Goal: Find contact information: Find contact information

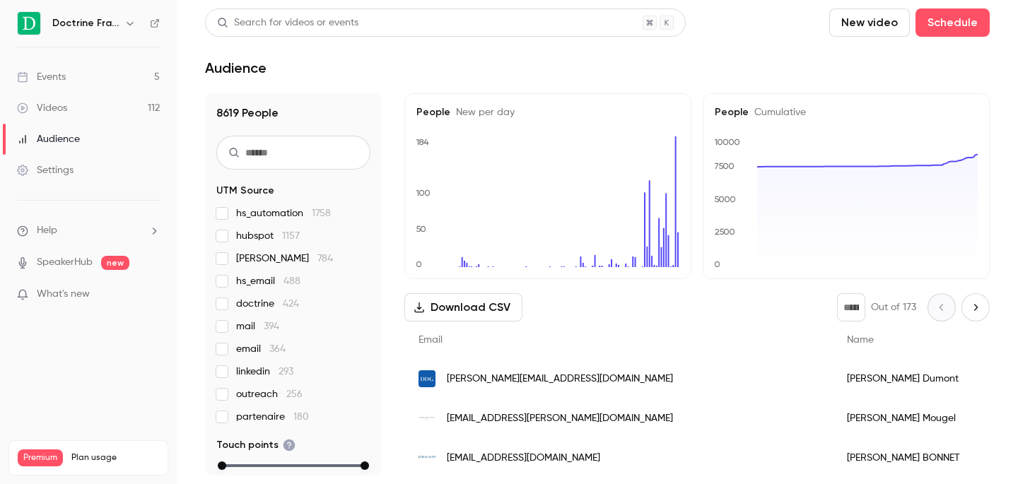
click at [129, 31] on button "button" at bounding box center [130, 23] width 17 height 17
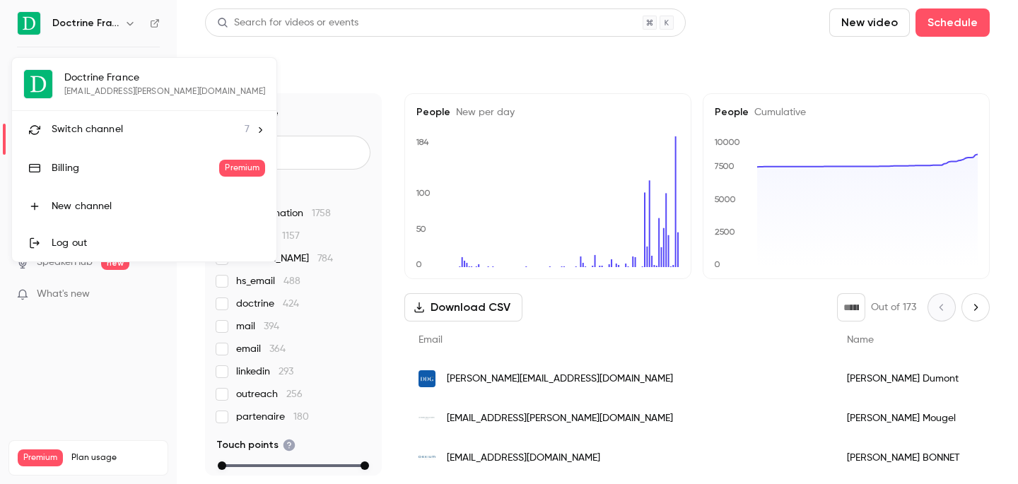
click at [168, 126] on div "Switch channel 7" at bounding box center [151, 129] width 198 height 15
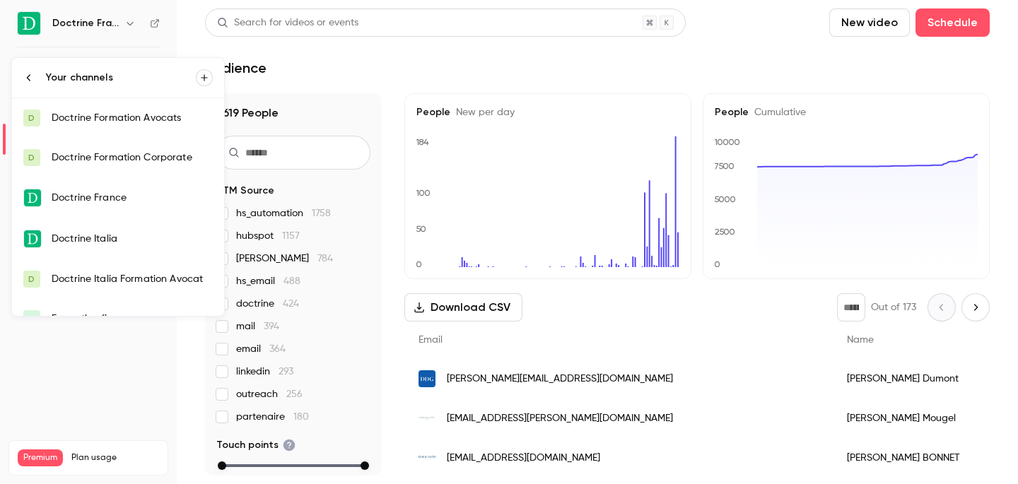
click at [168, 126] on link "D Doctrine Formation Avocats" at bounding box center [118, 118] width 212 height 40
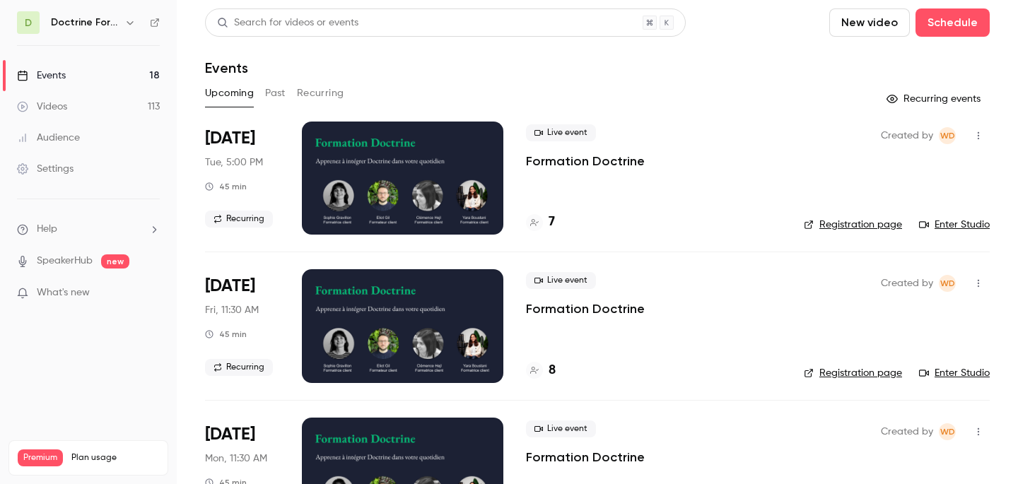
click at [273, 93] on button "Past" at bounding box center [275, 93] width 20 height 23
click at [549, 228] on h4 "11" at bounding box center [554, 222] width 10 height 19
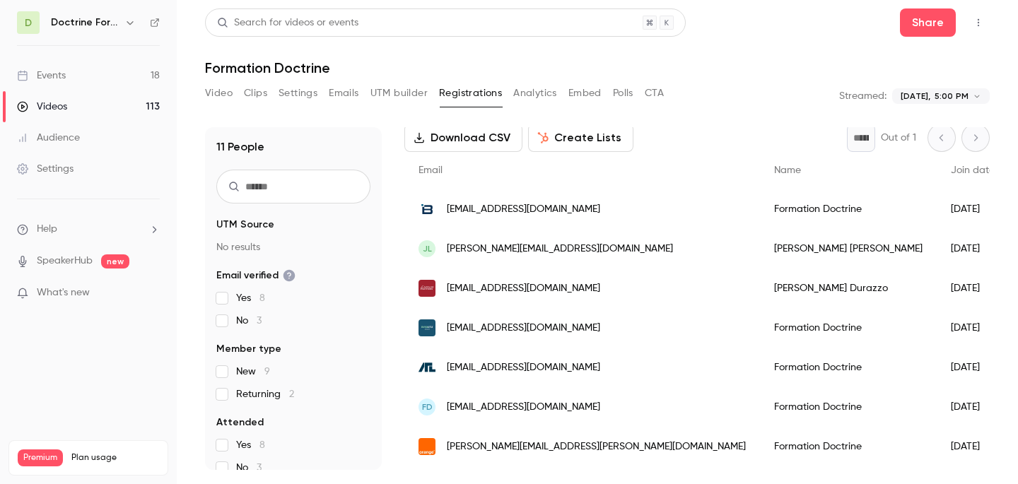
scroll to position [57, 0]
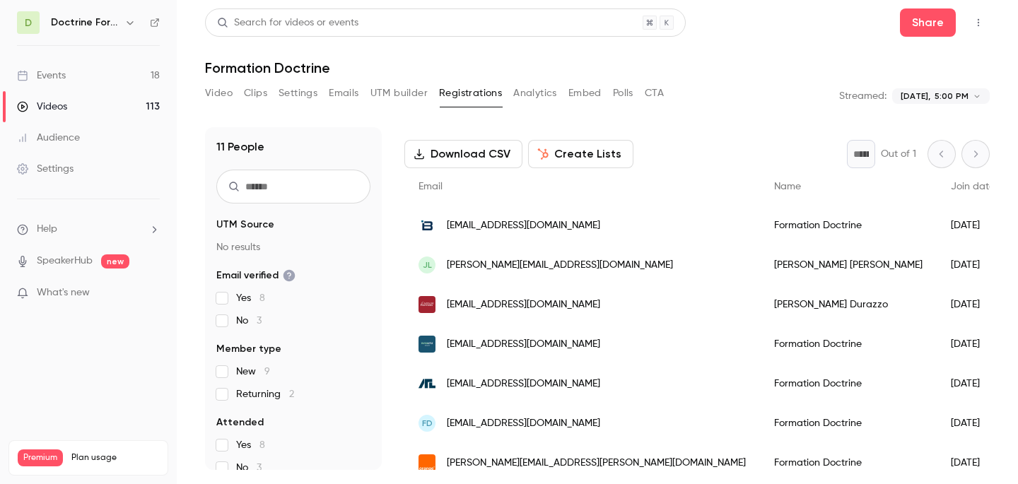
click at [512, 228] on span "[EMAIL_ADDRESS][DOMAIN_NAME]" at bounding box center [523, 225] width 153 height 15
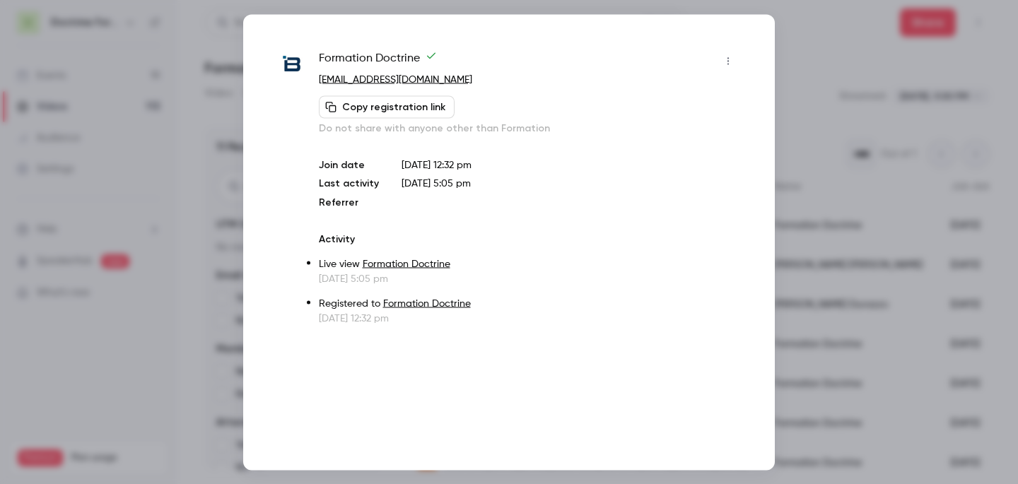
click at [814, 128] on div at bounding box center [509, 242] width 1018 height 484
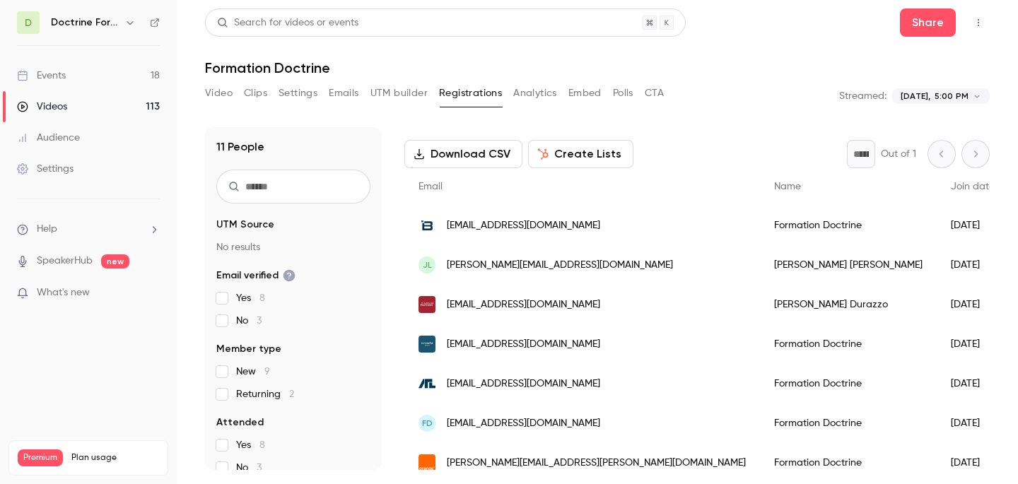
click at [481, 263] on span "[PERSON_NAME][EMAIL_ADDRESS][DOMAIN_NAME]" at bounding box center [560, 265] width 226 height 15
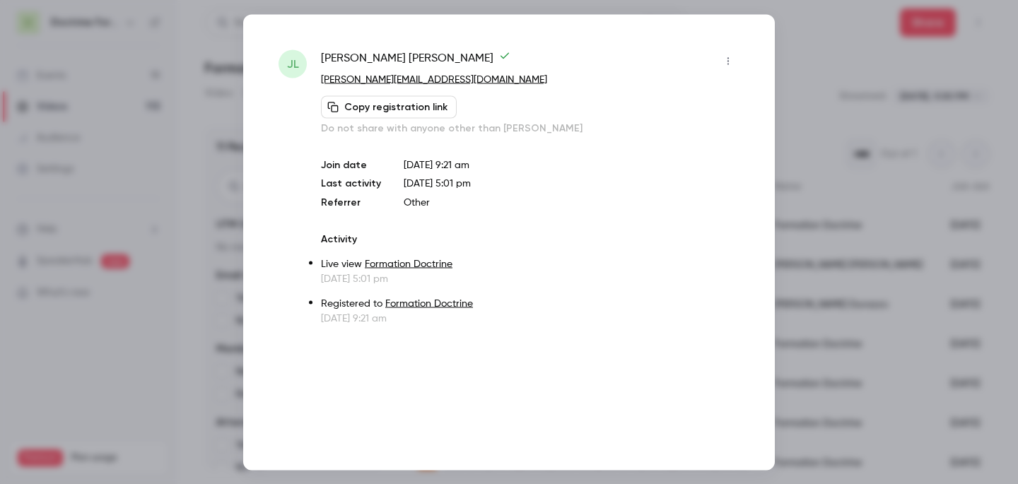
click at [808, 168] on div at bounding box center [509, 242] width 1018 height 484
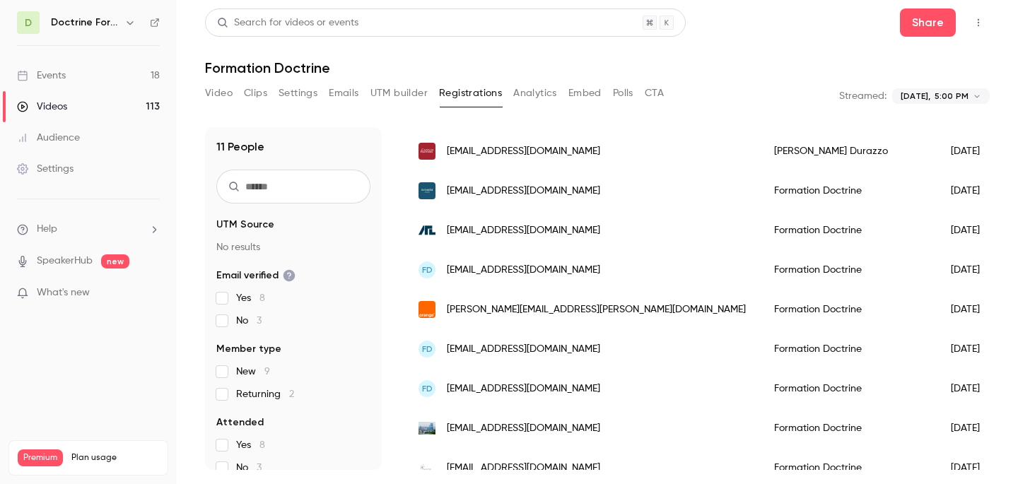
scroll to position [207, 0]
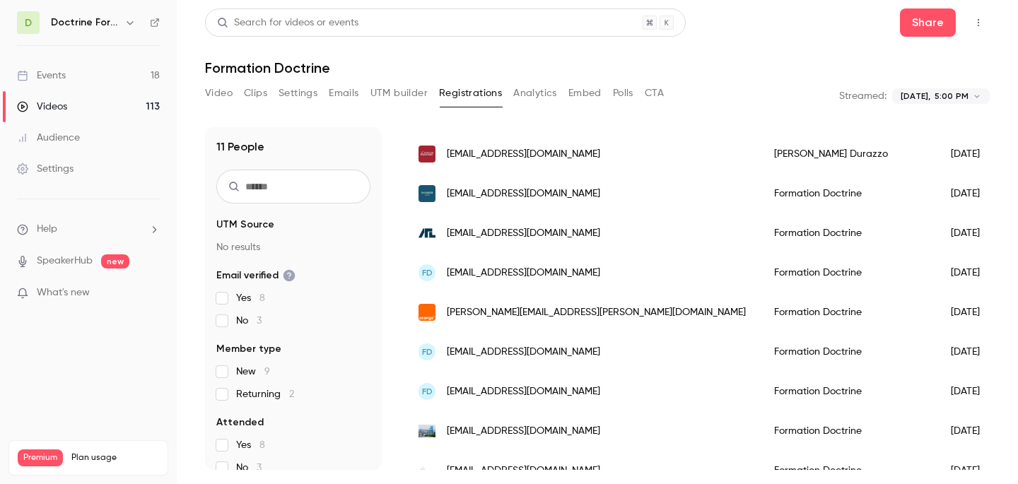
click at [553, 152] on span "[EMAIL_ADDRESS][DOMAIN_NAME]" at bounding box center [523, 154] width 153 height 15
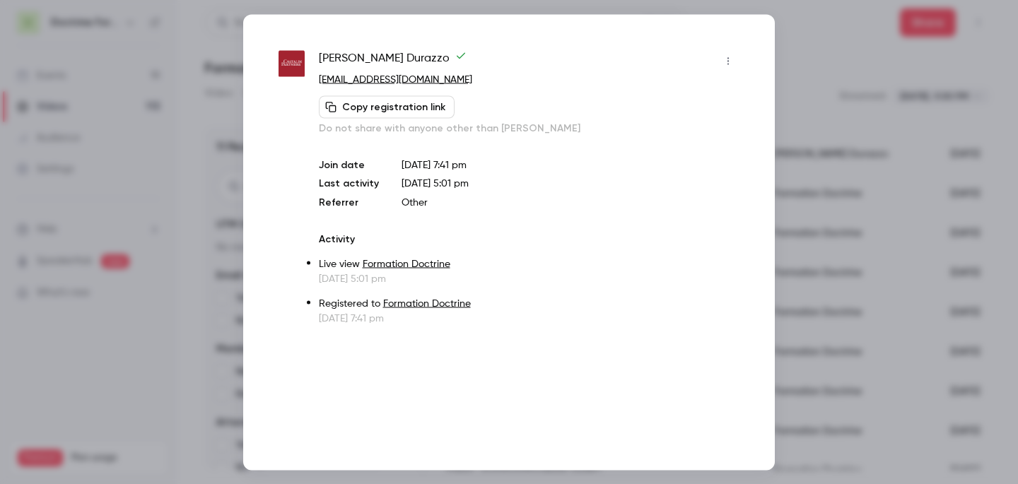
click at [832, 97] on div at bounding box center [509, 242] width 1018 height 484
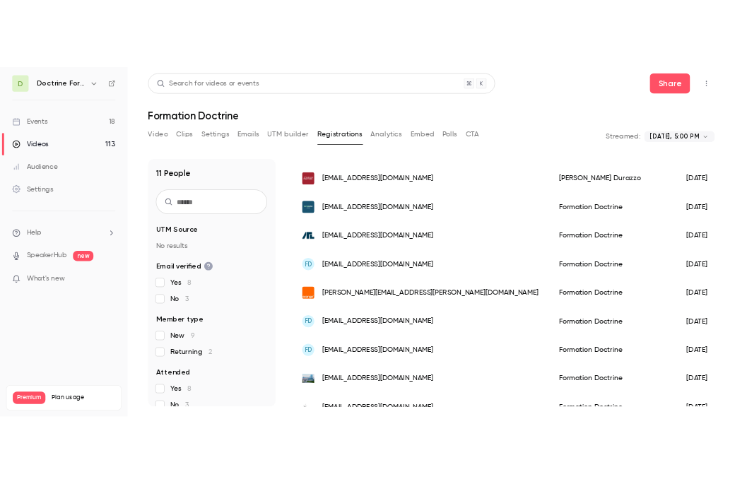
scroll to position [228, 0]
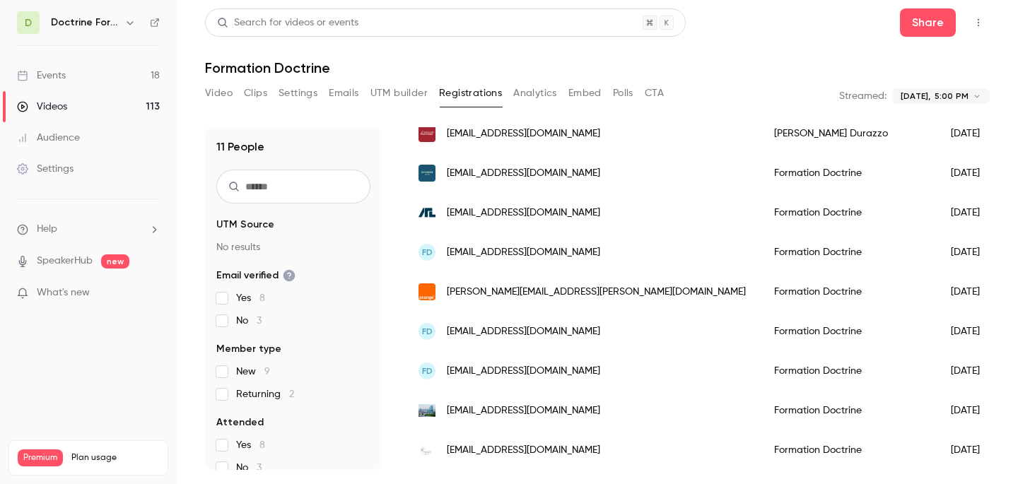
click at [491, 180] on div "[EMAIL_ADDRESS][DOMAIN_NAME]" at bounding box center [582, 173] width 356 height 40
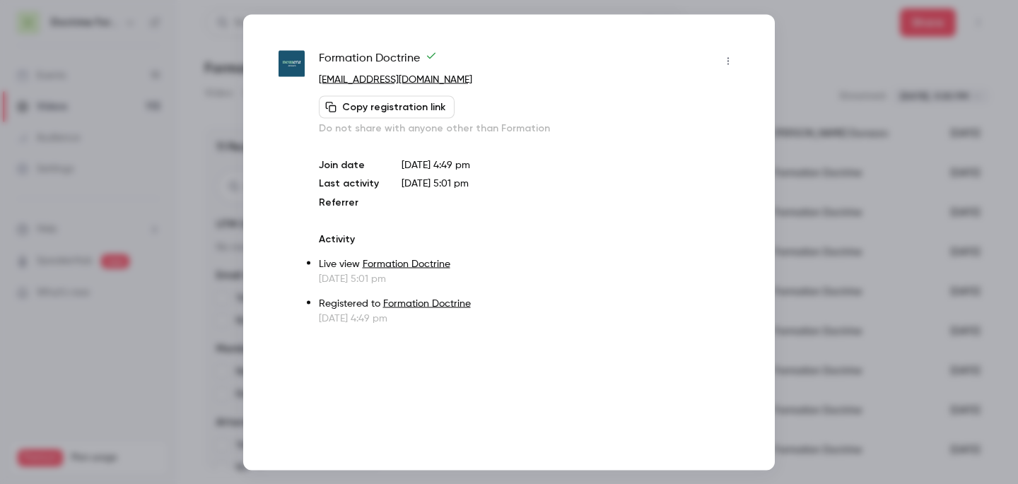
click at [888, 180] on div at bounding box center [509, 242] width 1018 height 484
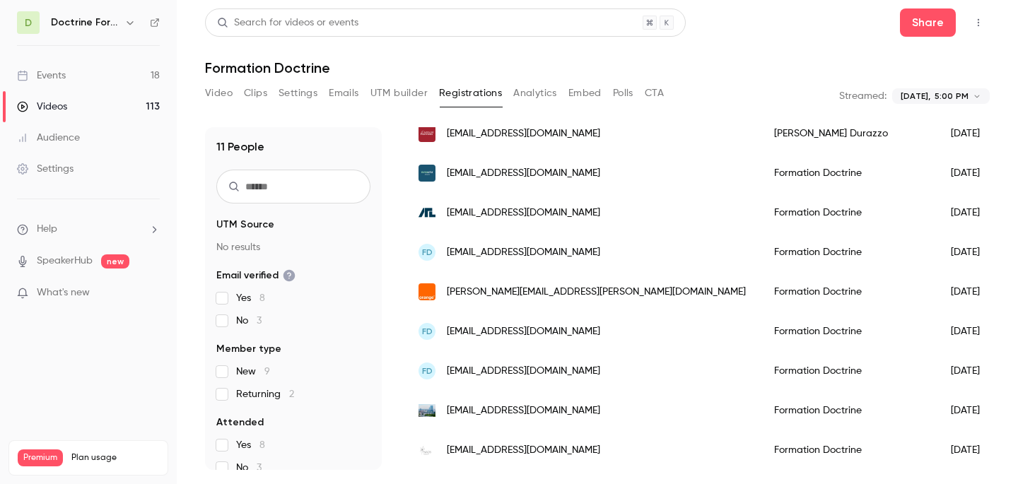
click at [515, 206] on span "[EMAIL_ADDRESS][DOMAIN_NAME]" at bounding box center [523, 213] width 153 height 15
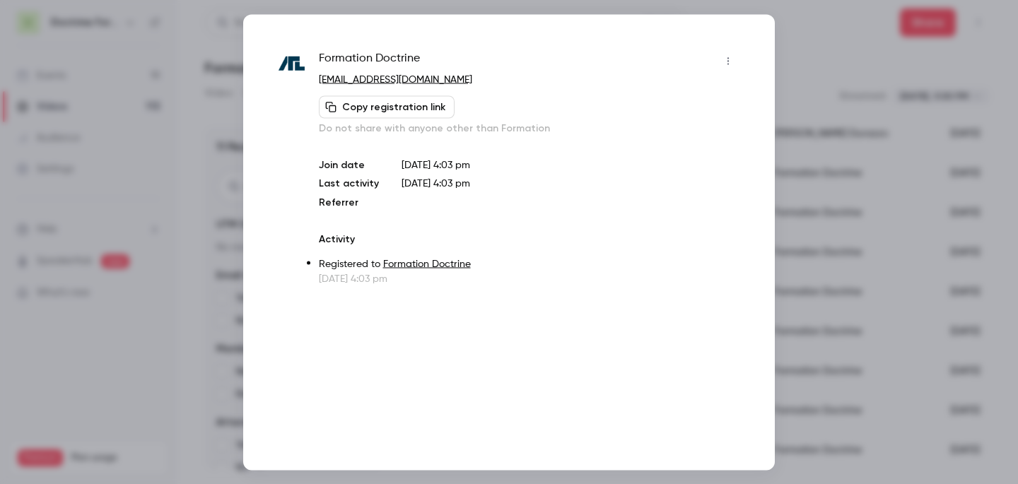
click at [847, 145] on div at bounding box center [509, 242] width 1018 height 484
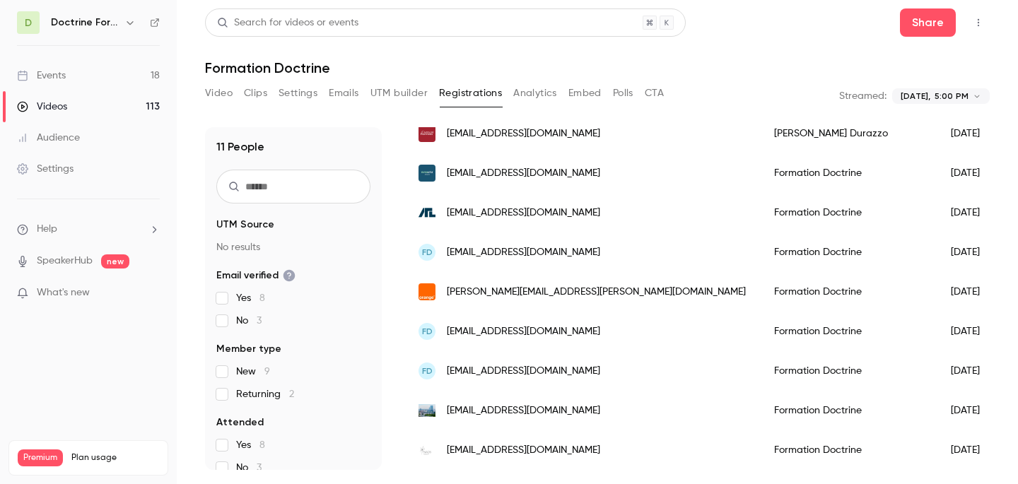
click at [520, 260] on div "FD [EMAIL_ADDRESS][DOMAIN_NAME]" at bounding box center [582, 253] width 356 height 40
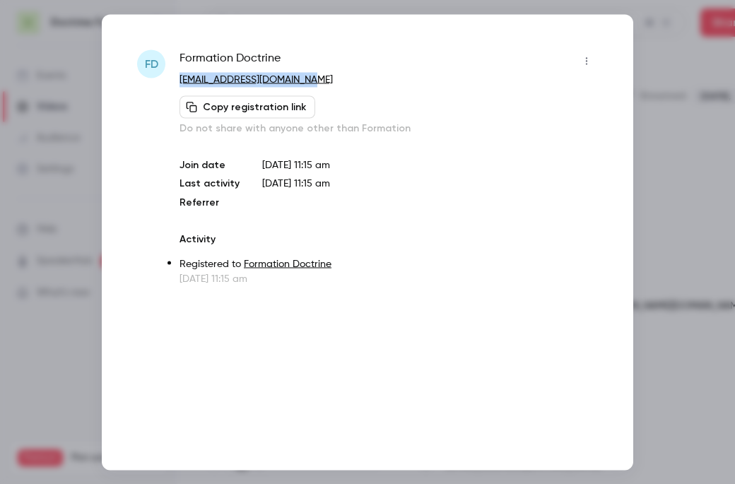
scroll to position [242, 0]
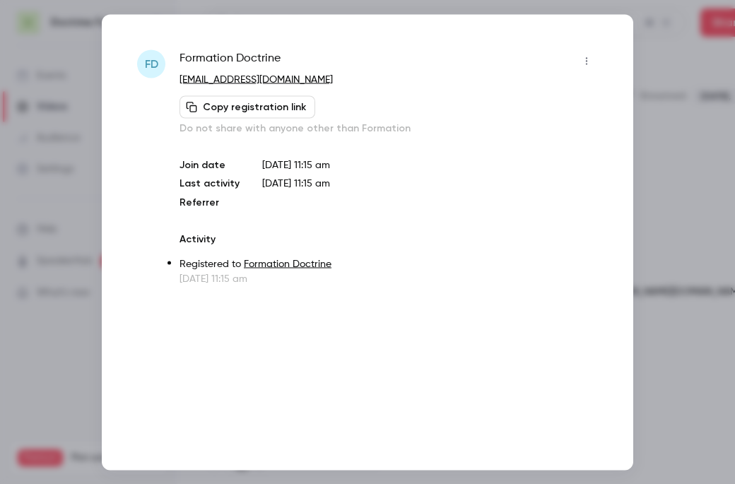
click at [652, 127] on div at bounding box center [367, 242] width 735 height 484
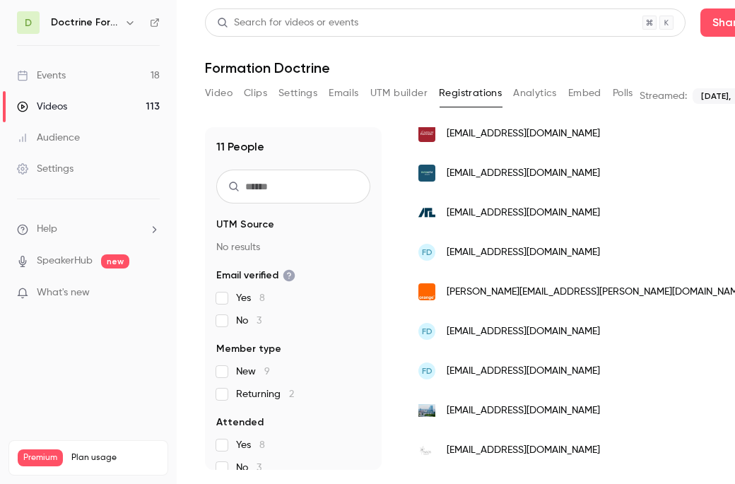
click at [488, 291] on span "[PERSON_NAME][EMAIL_ADDRESS][PERSON_NAME][DOMAIN_NAME]" at bounding box center [596, 292] width 299 height 15
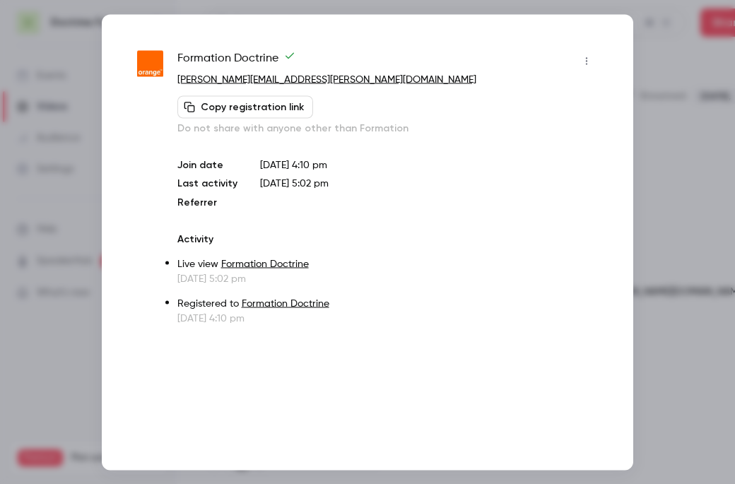
click at [676, 127] on div at bounding box center [367, 242] width 735 height 484
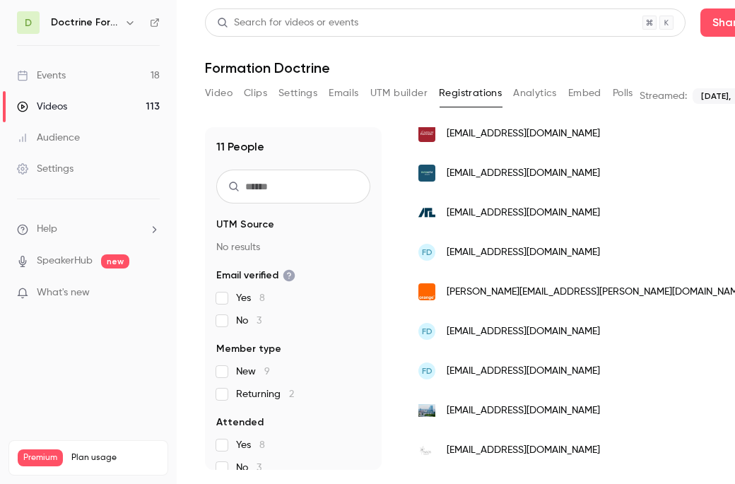
click at [493, 329] on span "[EMAIL_ADDRESS][DOMAIN_NAME]" at bounding box center [523, 331] width 153 height 15
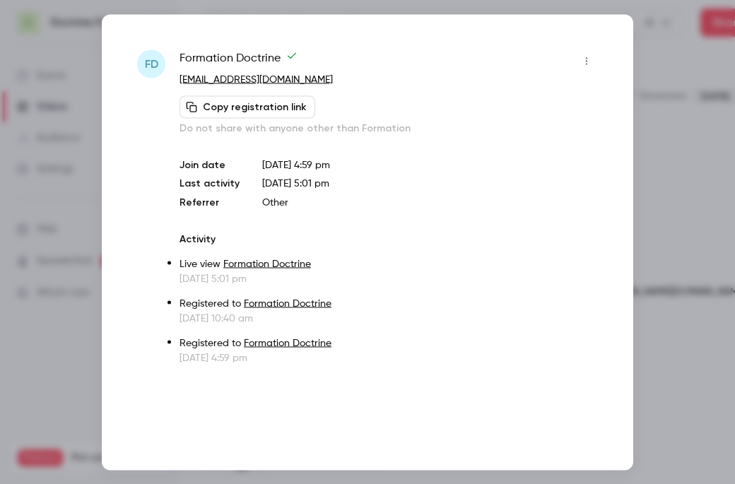
click at [664, 92] on div at bounding box center [367, 242] width 735 height 484
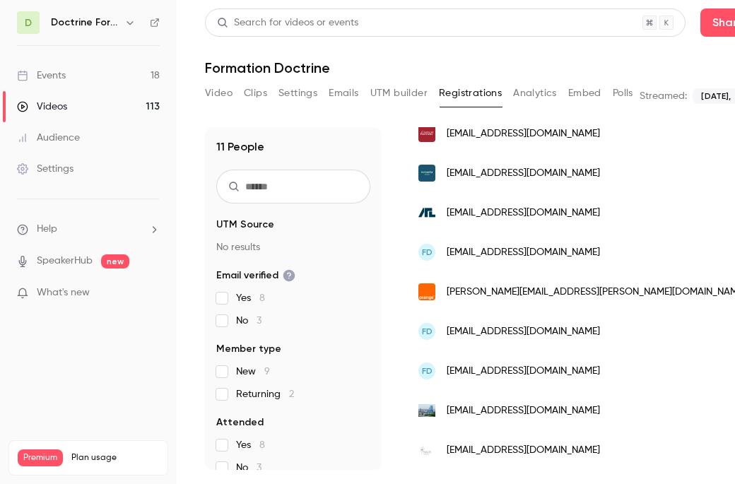
click at [490, 373] on span "[EMAIL_ADDRESS][DOMAIN_NAME]" at bounding box center [523, 371] width 153 height 15
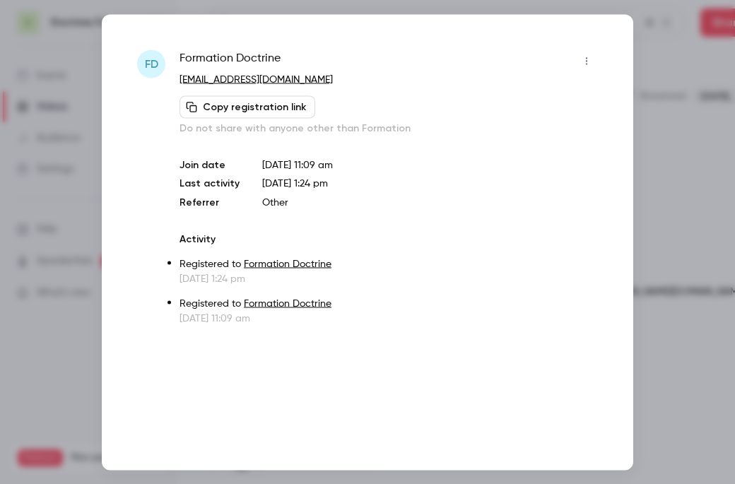
click at [703, 124] on div at bounding box center [367, 242] width 735 height 484
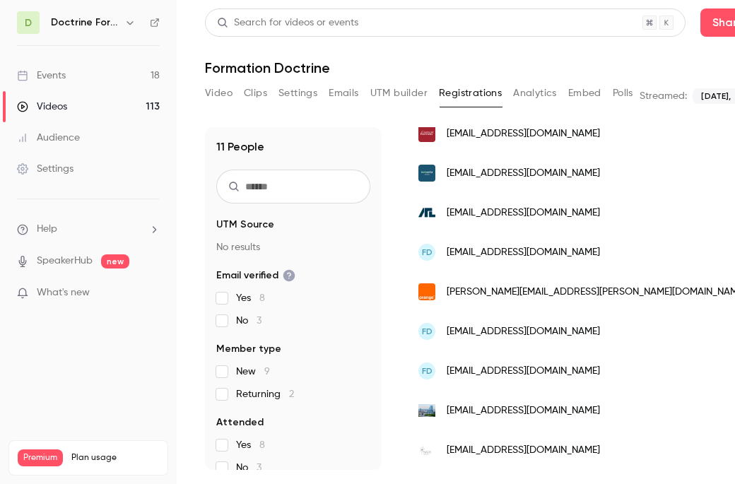
click at [490, 413] on span "[EMAIL_ADDRESS][DOMAIN_NAME]" at bounding box center [523, 411] width 153 height 15
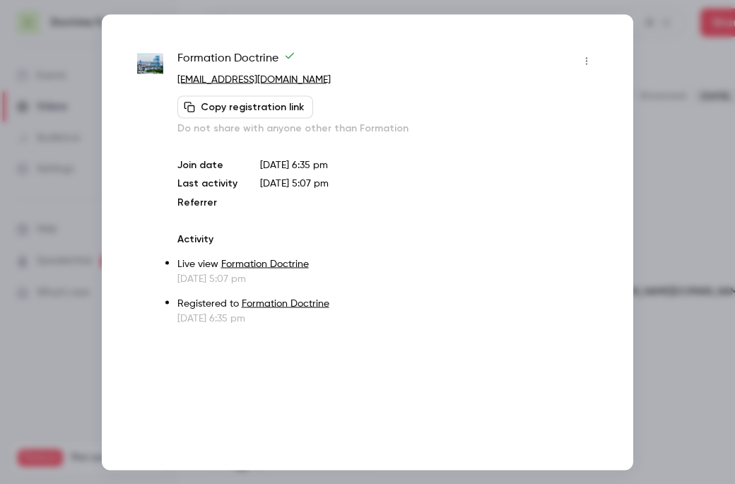
click at [651, 117] on div at bounding box center [367, 242] width 735 height 484
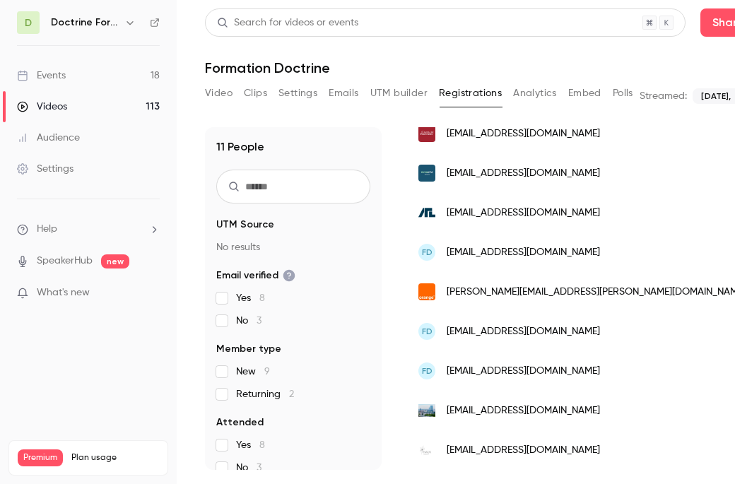
click at [479, 445] on span "[EMAIL_ADDRESS][DOMAIN_NAME]" at bounding box center [523, 450] width 153 height 15
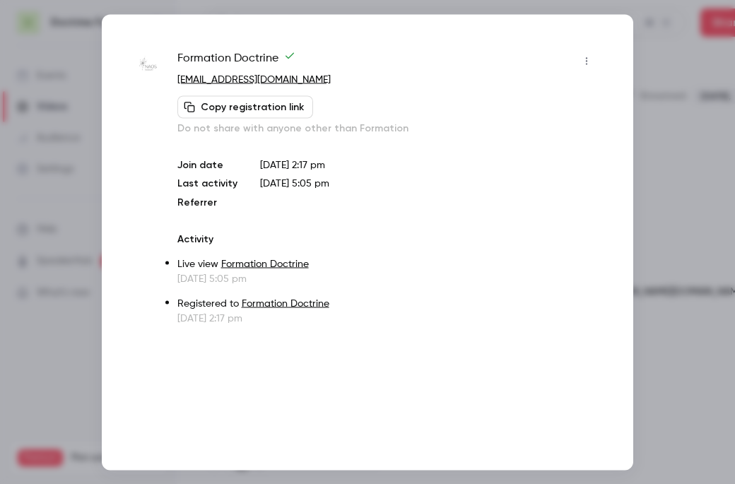
click at [667, 66] on div at bounding box center [367, 242] width 735 height 484
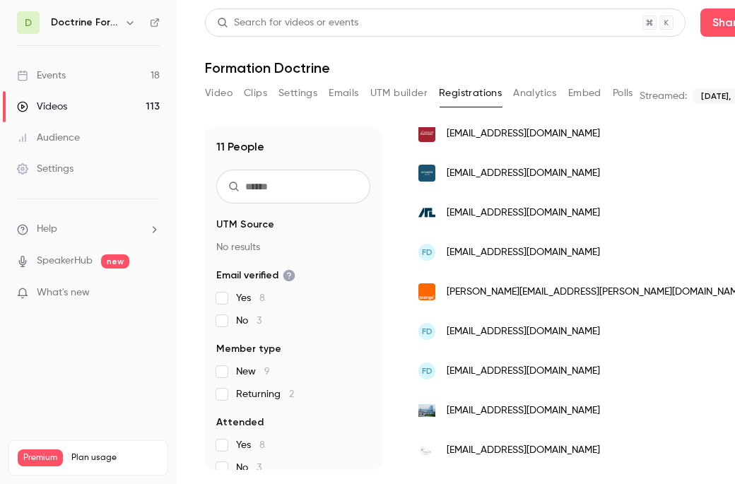
scroll to position [0, 254]
